Goal: Find specific page/section: Find specific page/section

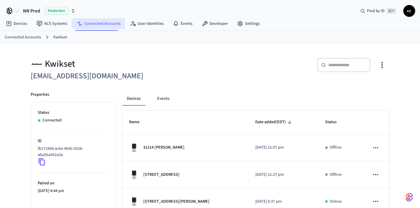
click at [102, 23] on link "Connected Accounts" at bounding box center [98, 23] width 53 height 11
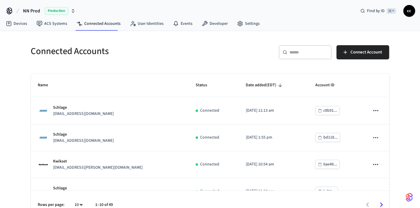
click at [307, 51] on input "text" at bounding box center [309, 52] width 38 height 6
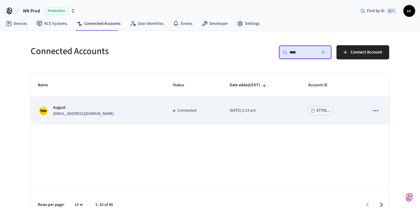
type input "****"
click at [277, 106] on td "[DATE] 2:13 pm" at bounding box center [262, 110] width 79 height 27
